Goal: Find contact information: Find contact information

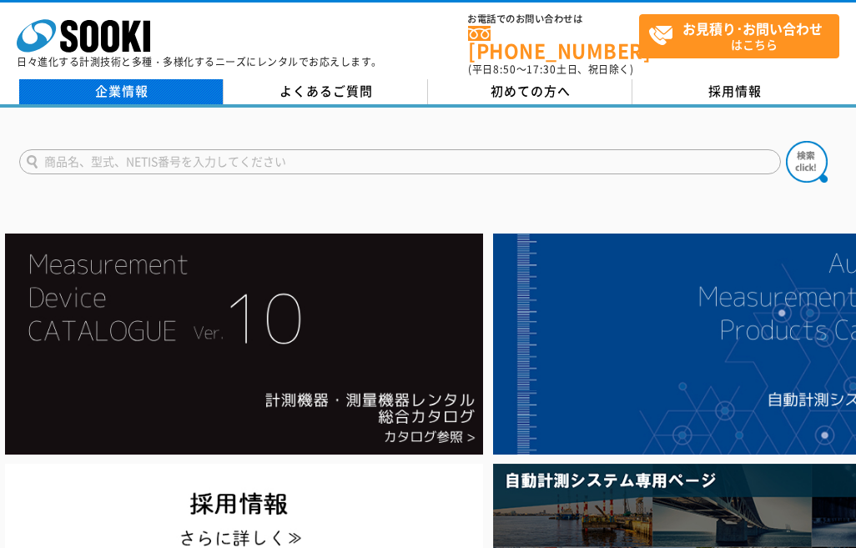
click at [138, 84] on link "企業情報" at bounding box center [121, 91] width 204 height 25
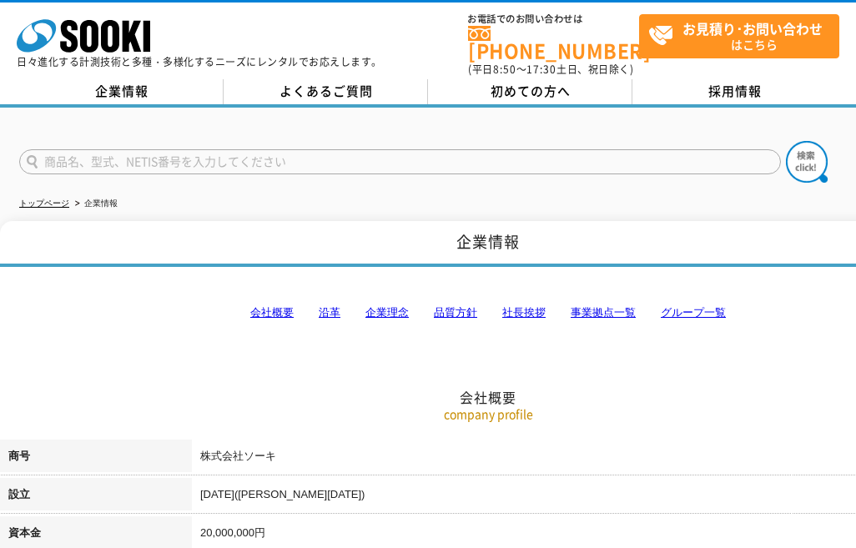
click at [601, 306] on link "事業拠点一覧" at bounding box center [603, 312] width 65 height 13
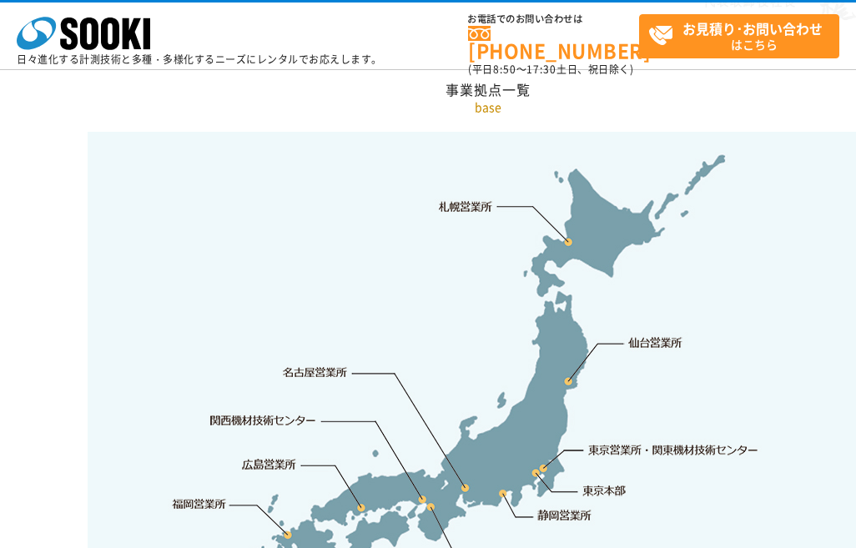
scroll to position [3433, 0]
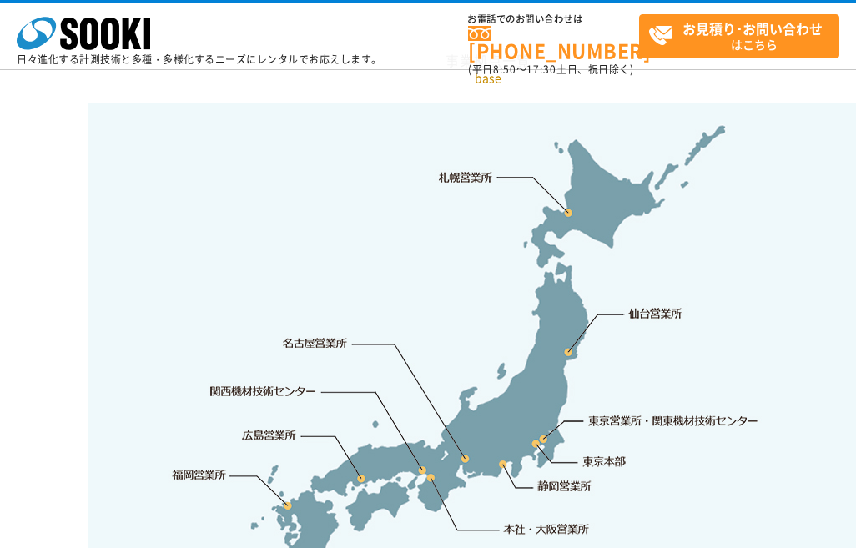
click at [339, 335] on link "名古屋営業所" at bounding box center [315, 343] width 65 height 17
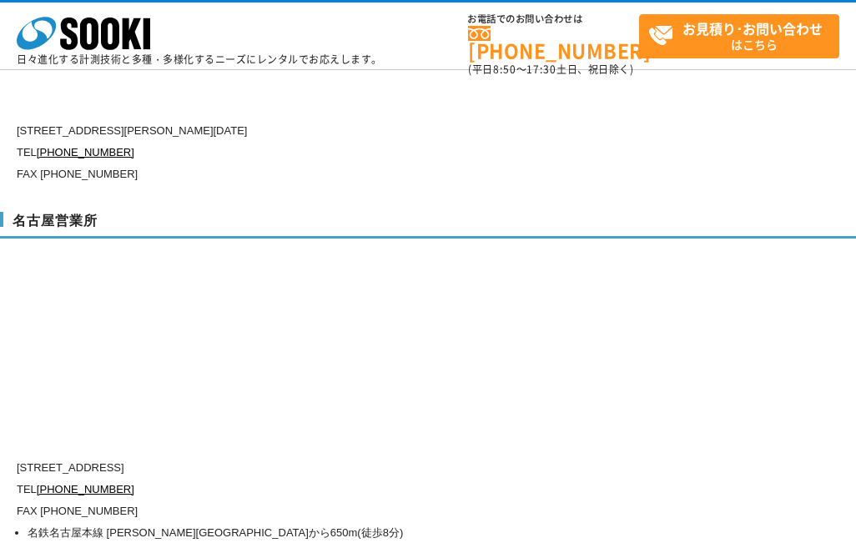
scroll to position [5762, 0]
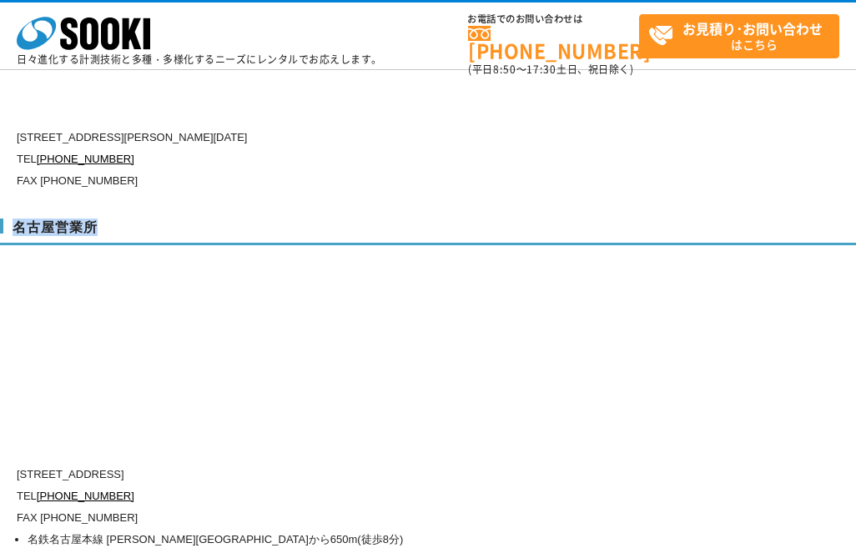
drag, startPoint x: 14, startPoint y: 192, endPoint x: 95, endPoint y: 192, distance: 80.9
click at [95, 219] on h3 "名古屋営業所" at bounding box center [488, 232] width 976 height 27
click at [108, 219] on h3 "名古屋営業所" at bounding box center [488, 232] width 976 height 27
